Goal: Task Accomplishment & Management: Manage account settings

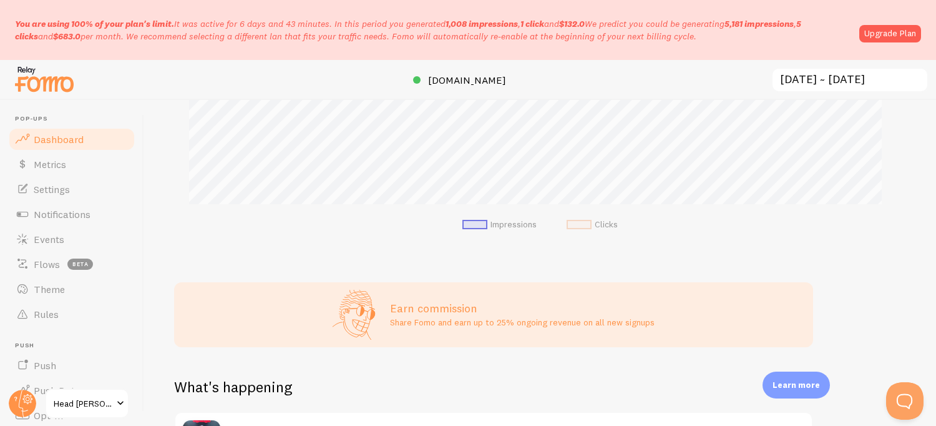
scroll to position [312, 0]
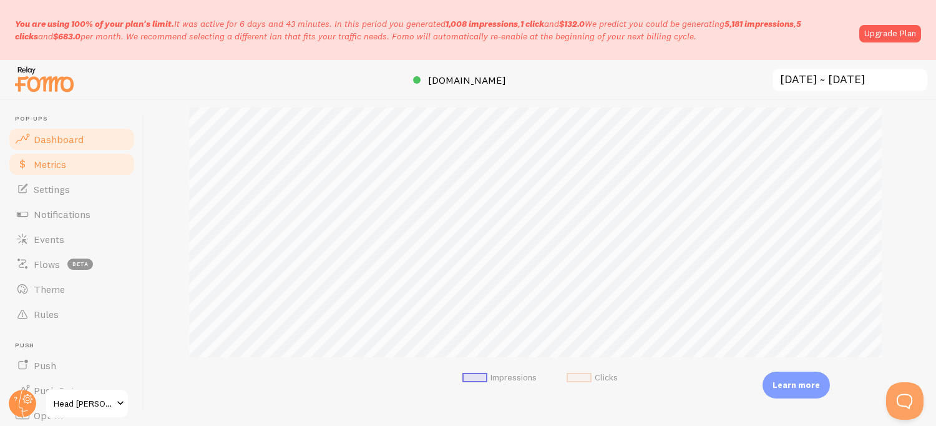
click at [37, 165] on span "Metrics" at bounding box center [50, 164] width 32 height 12
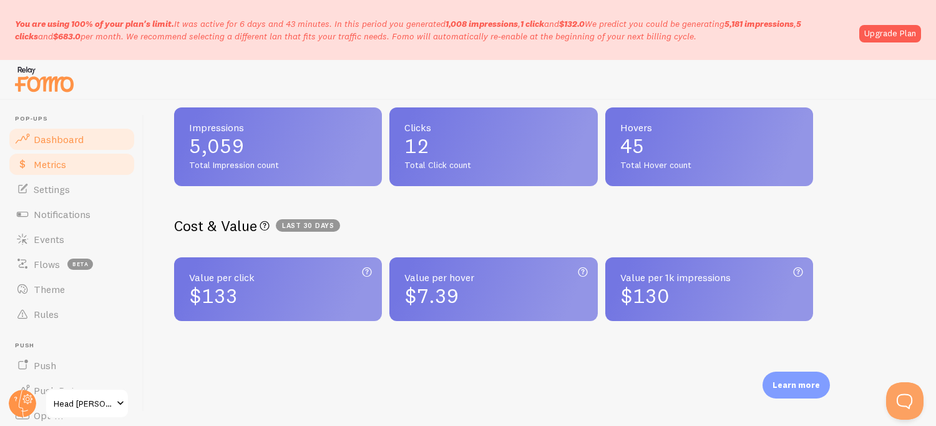
click at [57, 145] on link "Dashboard" at bounding box center [71, 139] width 129 height 25
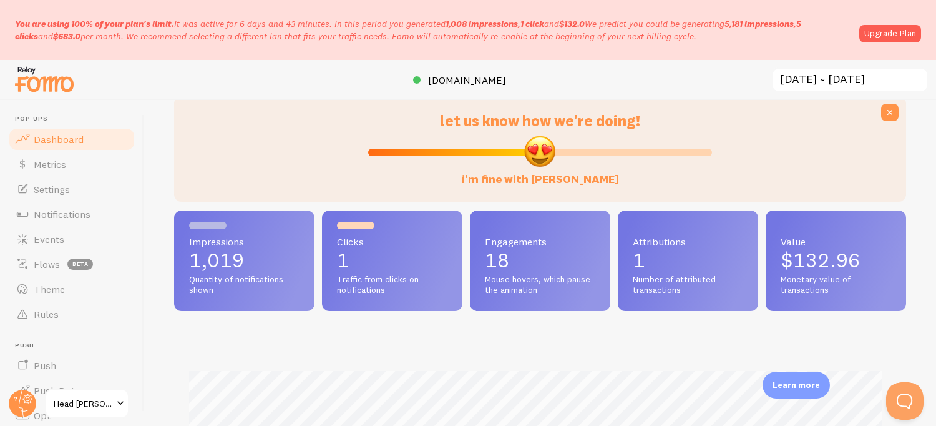
scroll to position [125, 0]
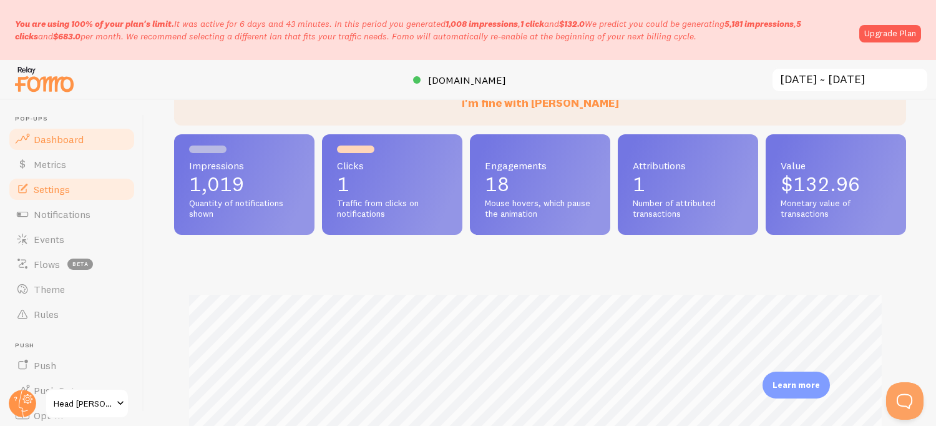
click at [39, 181] on link "Settings" at bounding box center [71, 189] width 129 height 25
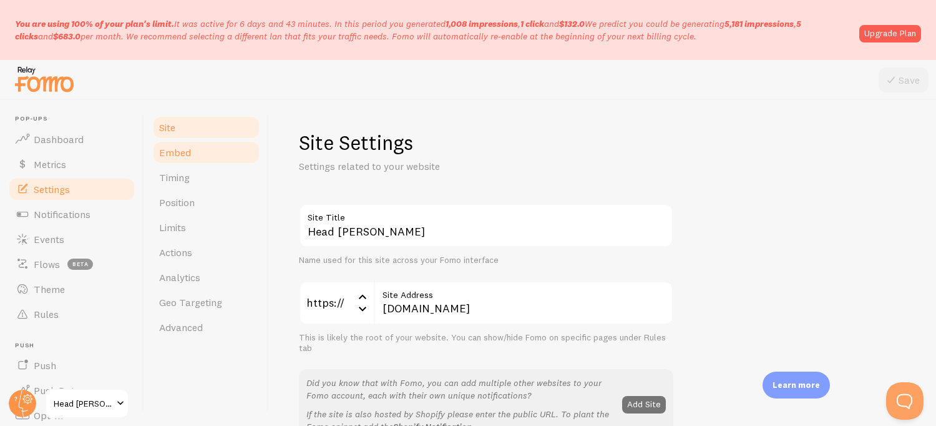
click at [198, 161] on link "Embed" at bounding box center [206, 152] width 109 height 25
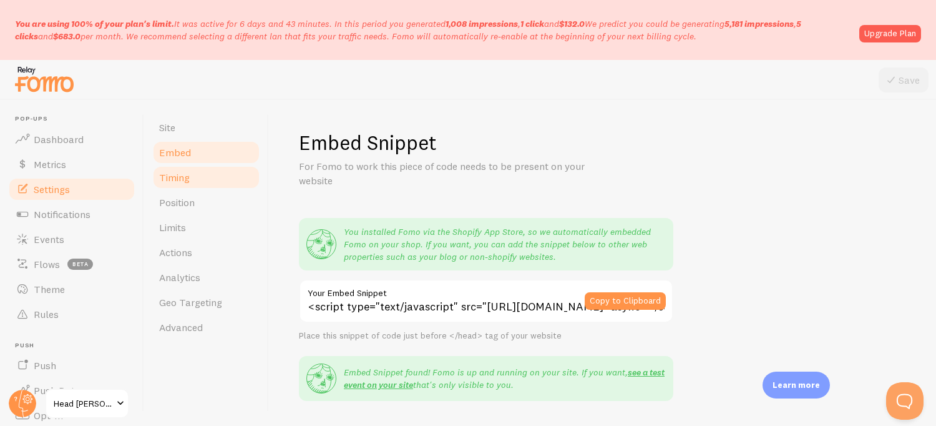
click at [180, 170] on link "Timing" at bounding box center [206, 177] width 109 height 25
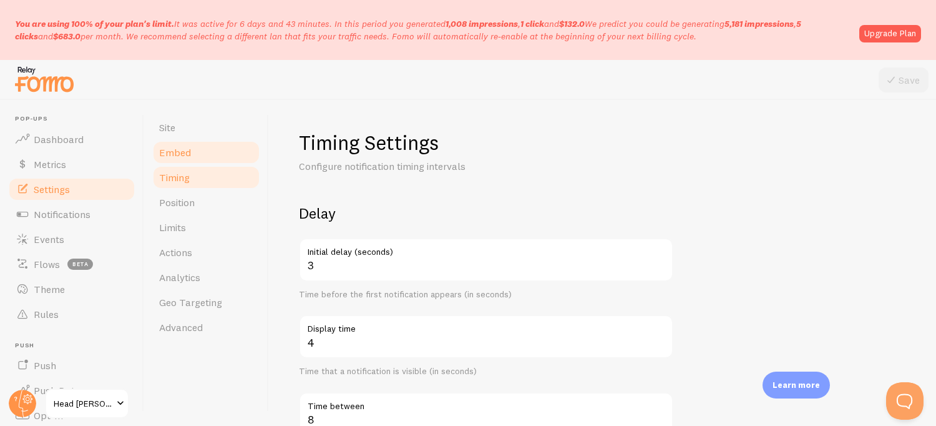
click at [192, 153] on link "Embed" at bounding box center [206, 152] width 109 height 25
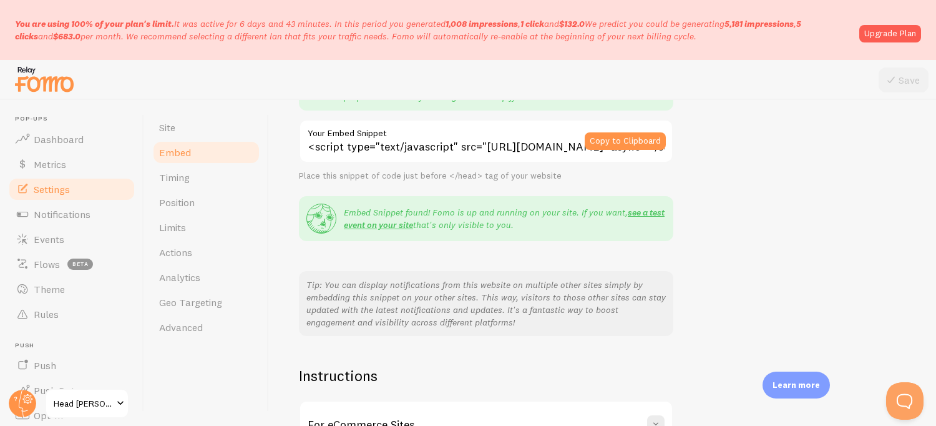
scroll to position [303, 0]
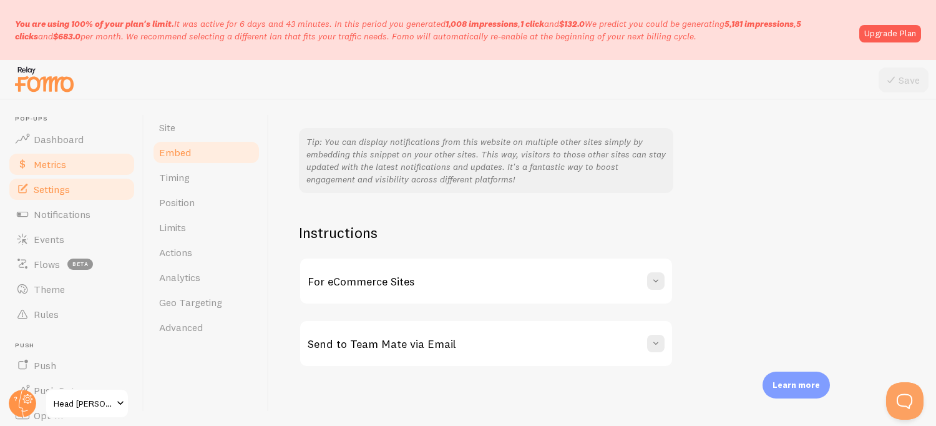
click at [59, 165] on span "Metrics" at bounding box center [50, 164] width 32 height 12
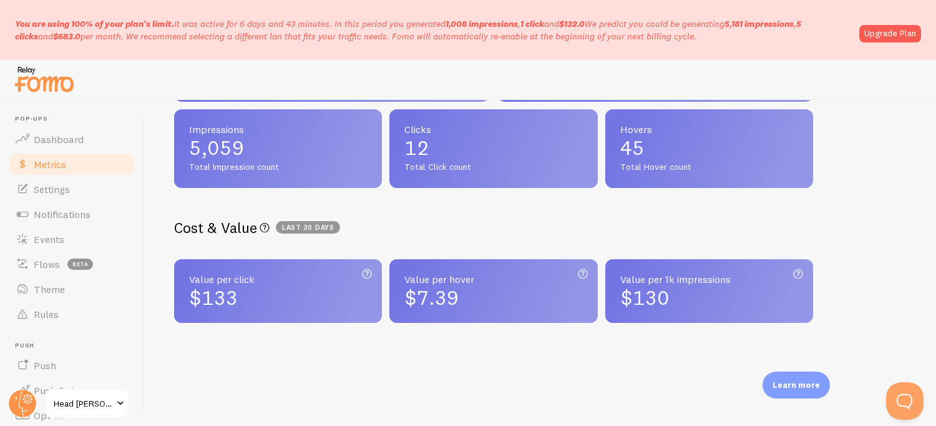
scroll to position [377, 0]
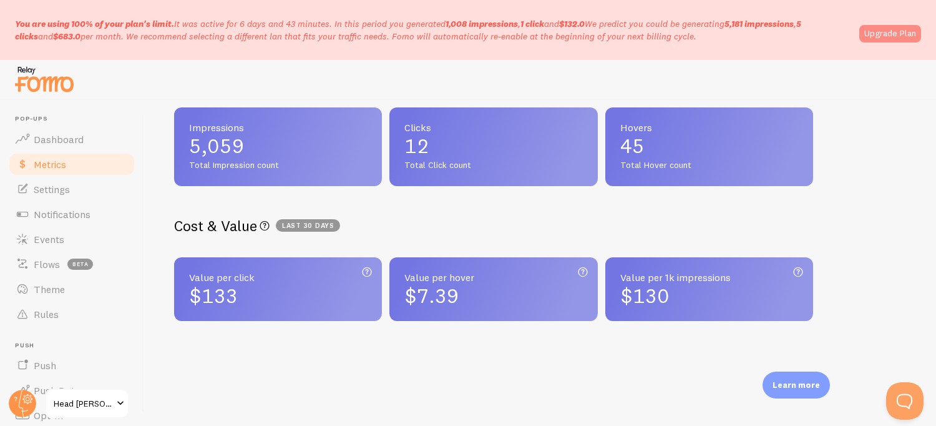
click at [884, 31] on link "Upgrade Plan" at bounding box center [891, 33] width 62 height 17
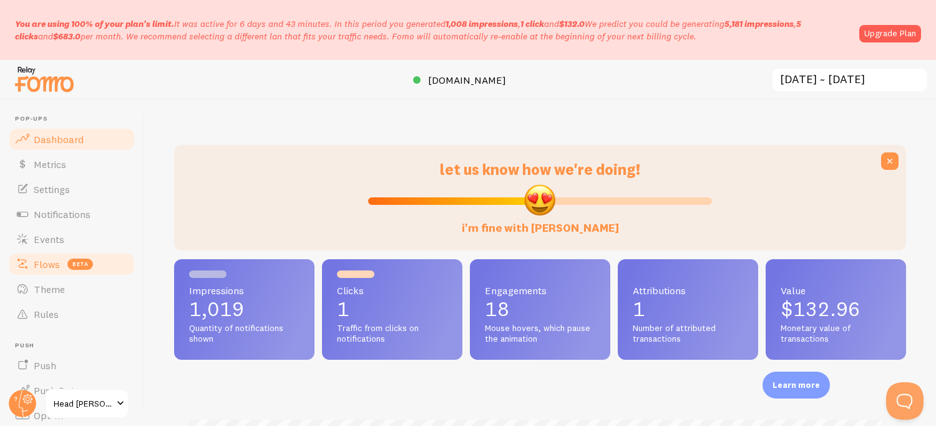
click at [47, 258] on span "Flows" at bounding box center [47, 264] width 26 height 12
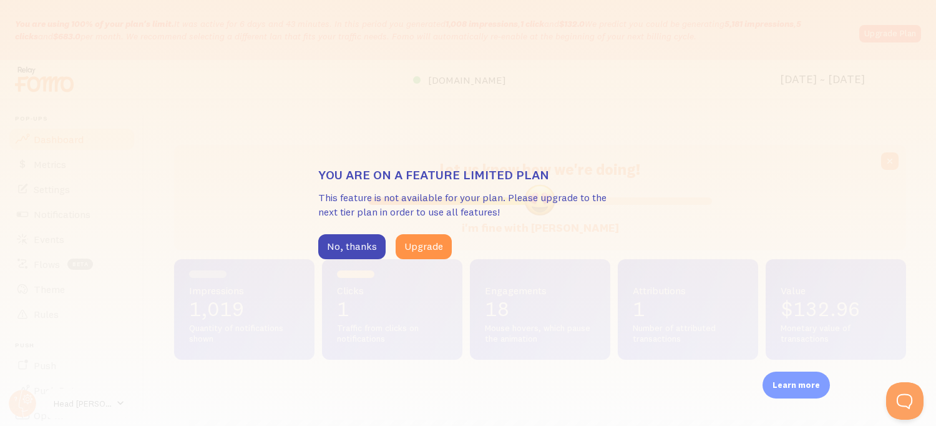
drag, startPoint x: 331, startPoint y: 245, endPoint x: 315, endPoint y: 245, distance: 16.9
click at [332, 245] on button "No, thanks" at bounding box center [351, 246] width 67 height 25
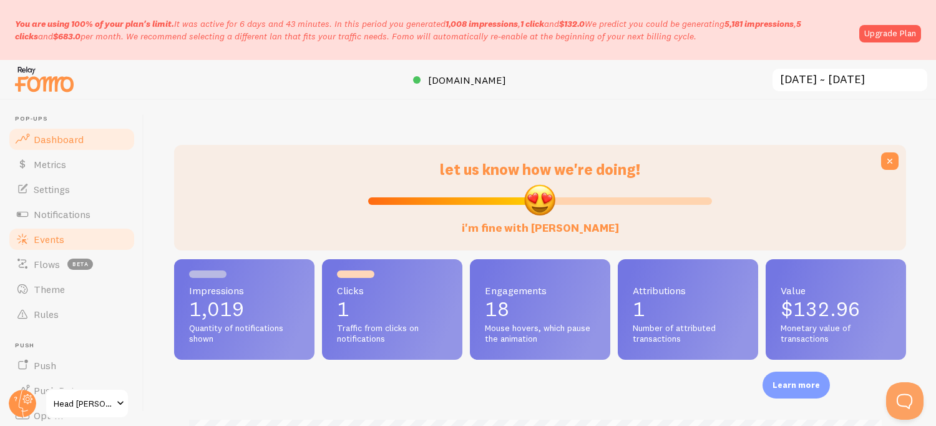
click at [47, 240] on span "Events" at bounding box center [49, 239] width 31 height 12
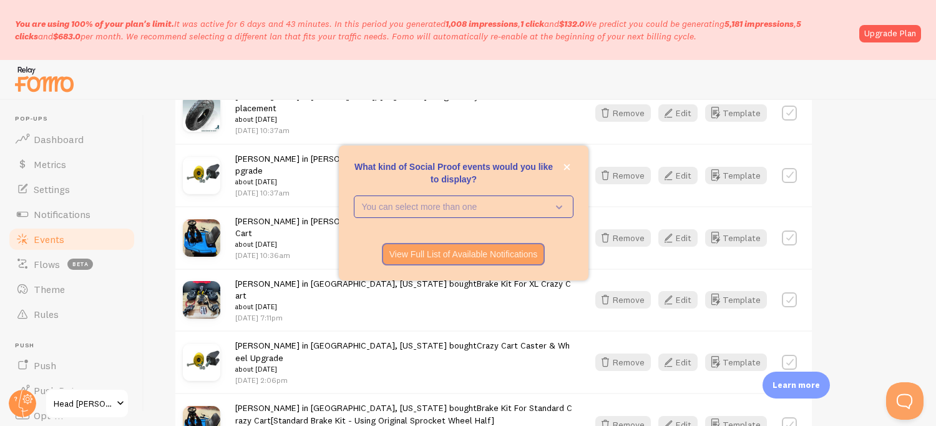
scroll to position [749, 0]
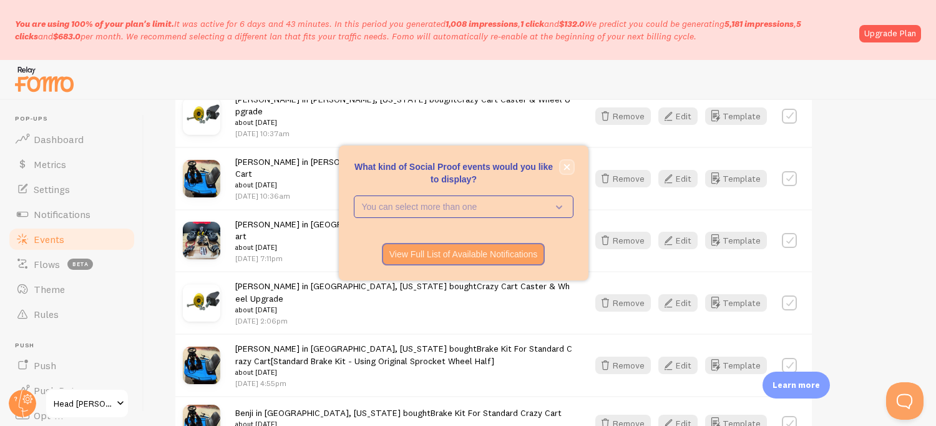
click at [566, 166] on icon "close," at bounding box center [567, 167] width 6 height 6
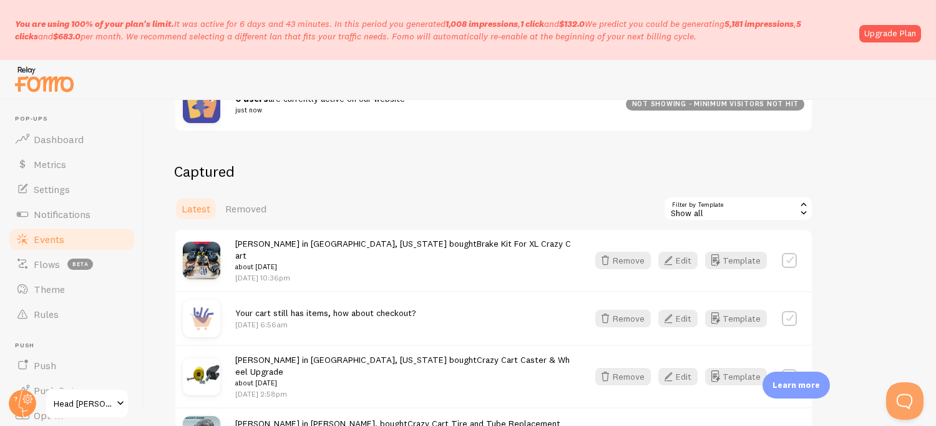
scroll to position [250, 0]
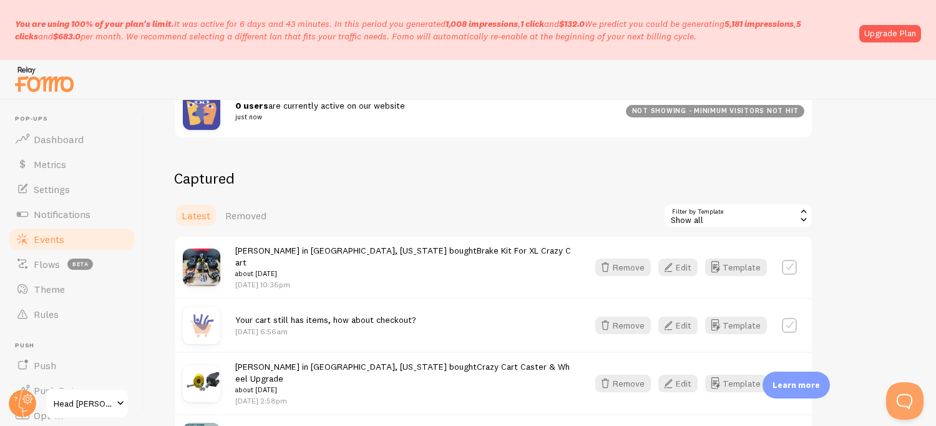
click at [734, 210] on div "Show all" at bounding box center [739, 215] width 150 height 25
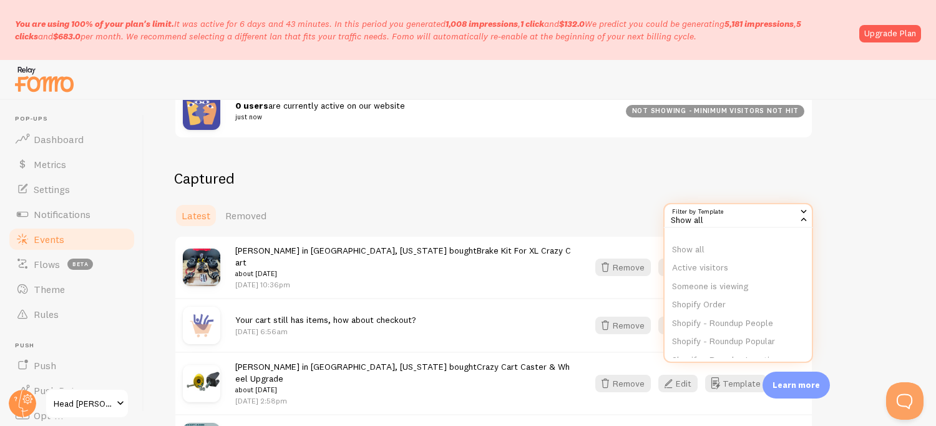
click at [345, 150] on div "Events This is a collection of social proof interactions captured by your conne…" at bounding box center [540, 263] width 792 height 326
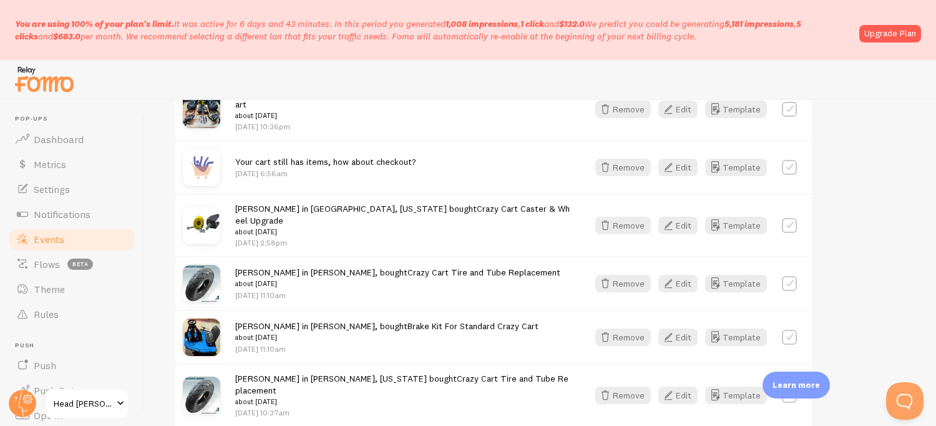
scroll to position [437, 0]
